Goal: Information Seeking & Learning: Learn about a topic

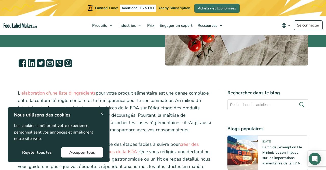
scroll to position [116, 0]
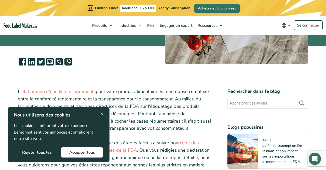
click at [102, 114] on span "×" at bounding box center [101, 113] width 3 height 7
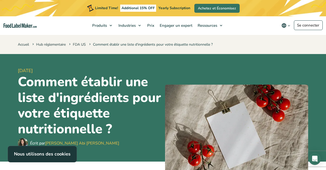
scroll to position [0, 0]
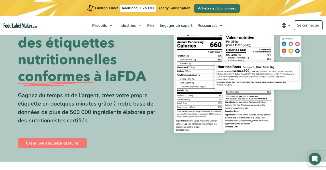
scroll to position [46, 0]
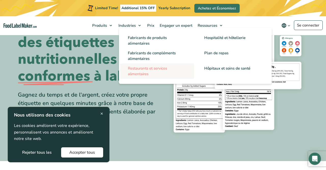
click at [137, 72] on span "Restaurants et services alimentaires" at bounding box center [147, 71] width 39 height 11
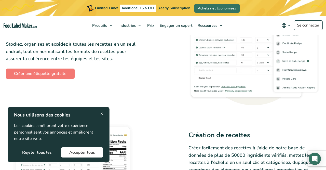
scroll to position [246, 0]
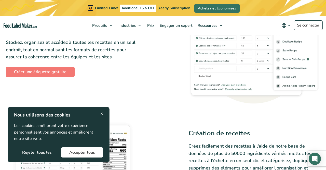
click at [102, 115] on span "×" at bounding box center [101, 113] width 3 height 7
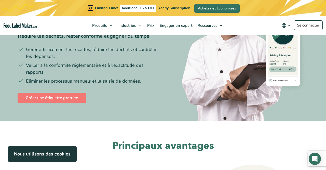
scroll to position [84, 0]
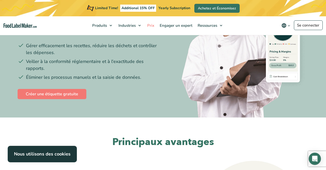
click at [150, 26] on span "Prix" at bounding box center [150, 25] width 9 height 5
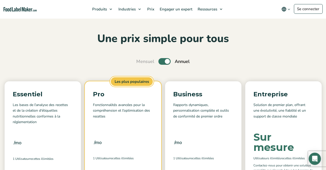
scroll to position [28, 0]
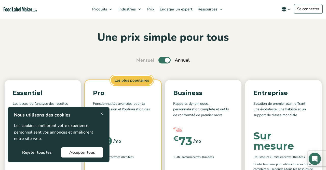
click at [102, 114] on span "×" at bounding box center [101, 113] width 3 height 7
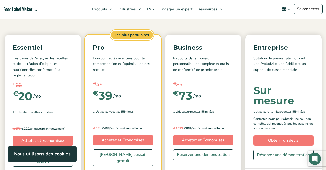
scroll to position [75, 0]
